Goal: Information Seeking & Learning: Learn about a topic

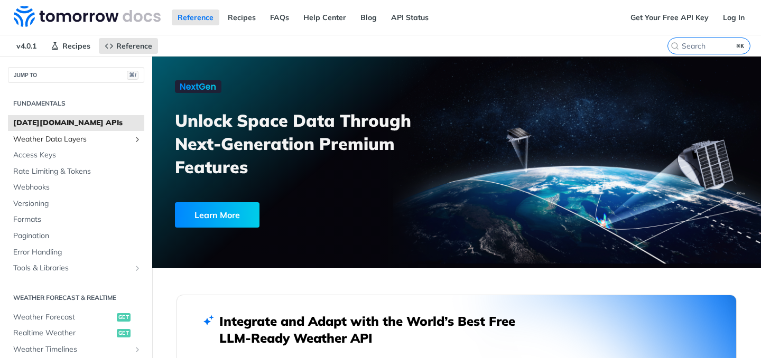
click at [87, 143] on span "Weather Data Layers" at bounding box center [71, 139] width 117 height 11
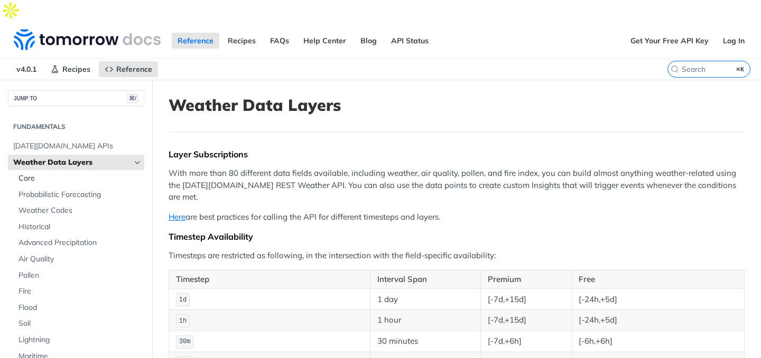
click at [91, 173] on span "Core" at bounding box center [80, 178] width 123 height 11
